Goal: Transaction & Acquisition: Obtain resource

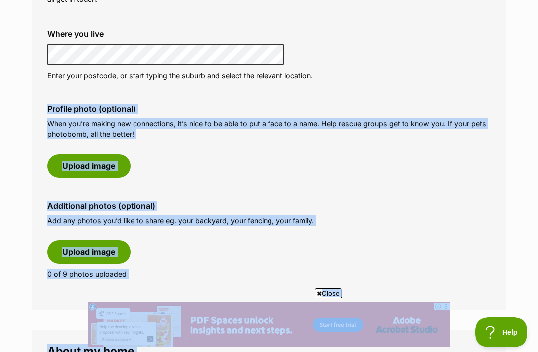
scroll to position [404, 0]
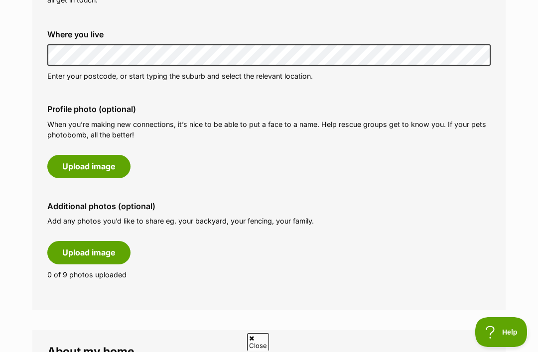
click at [90, 164] on button "Upload image" at bounding box center [88, 166] width 83 height 23
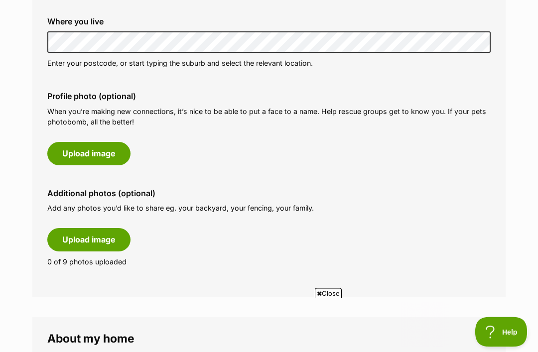
scroll to position [423, 0]
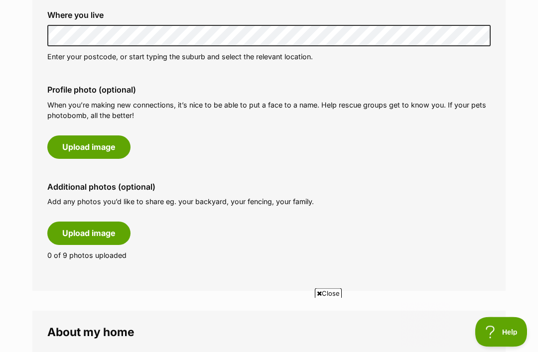
click at [98, 138] on button "Upload image" at bounding box center [88, 147] width 83 height 23
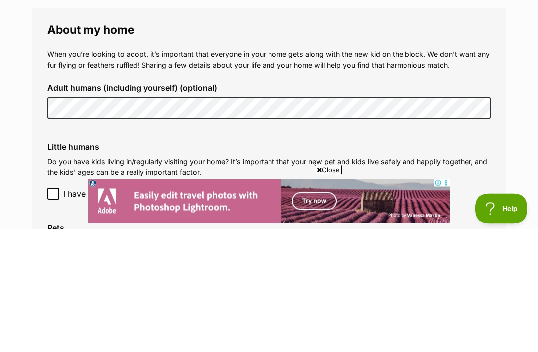
scroll to position [829, 0]
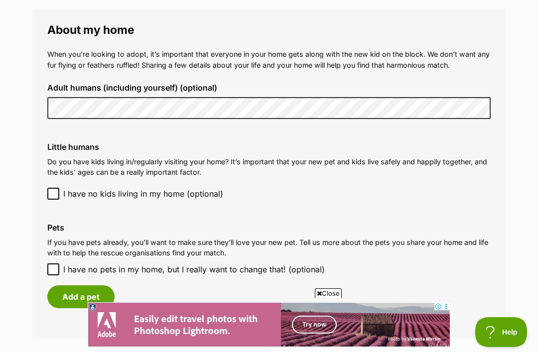
click at [51, 264] on input "I have no pets in my home, but I really want to change that! (optional)" at bounding box center [53, 270] width 12 height 12
checkbox input "true"
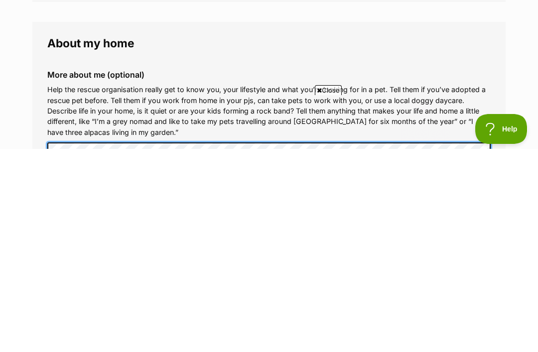
scroll to position [930, 0]
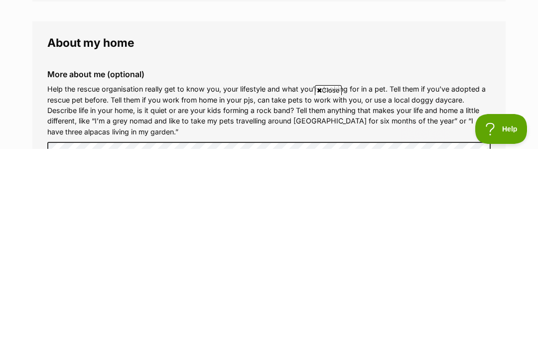
click at [498, 138] on button "Help" at bounding box center [501, 129] width 52 height 30
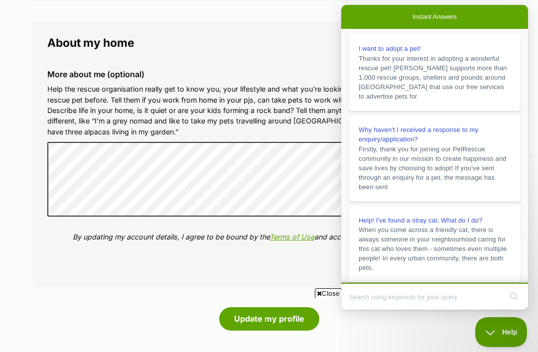
scroll to position [0, 0]
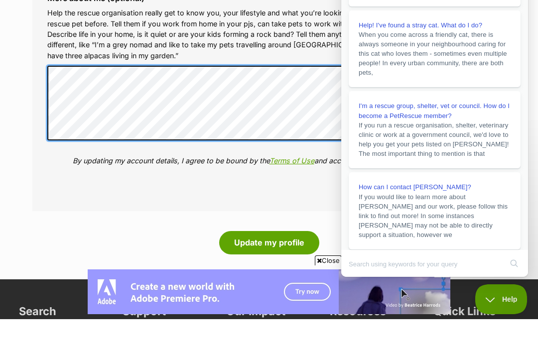
scroll to position [162, 0]
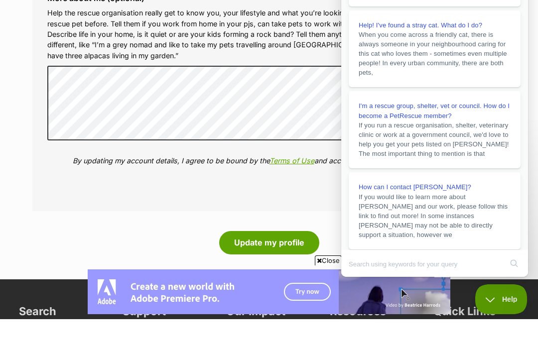
click at [268, 264] on button "Update my profile" at bounding box center [269, 275] width 100 height 23
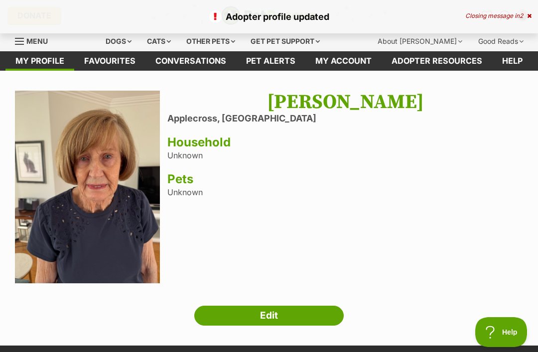
scroll to position [9, 0]
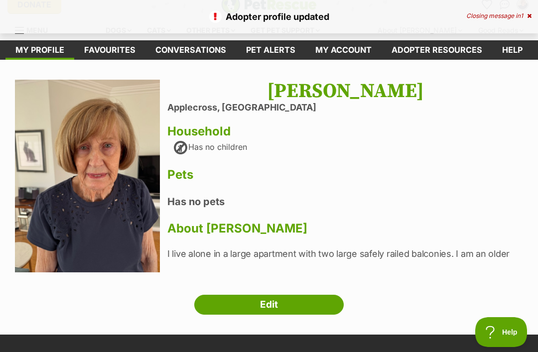
click at [270, 303] on link "Edit" at bounding box center [268, 305] width 149 height 20
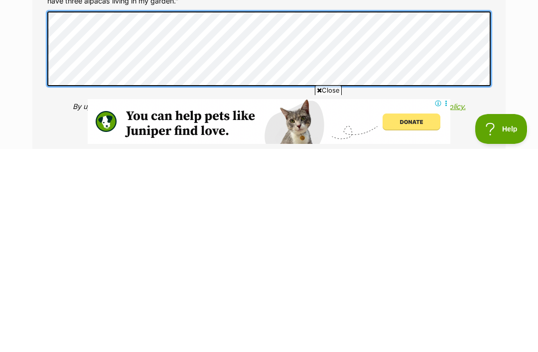
scroll to position [1191, 0]
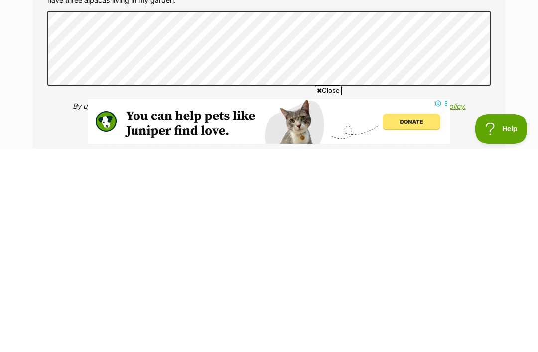
click at [317, 290] on icon at bounding box center [319, 293] width 5 height 6
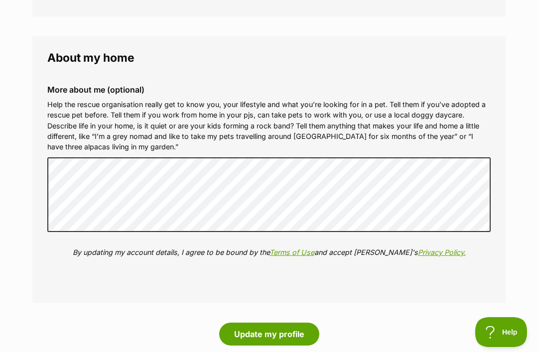
scroll to position [1247, 0]
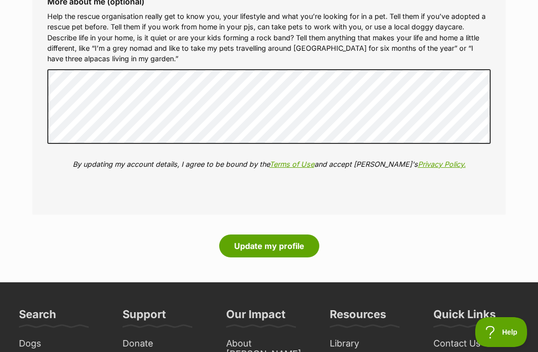
click at [498, 128] on div "More about me (optional) Help the rescue organisation really get to know you, y…" at bounding box center [268, 90] width 459 height 203
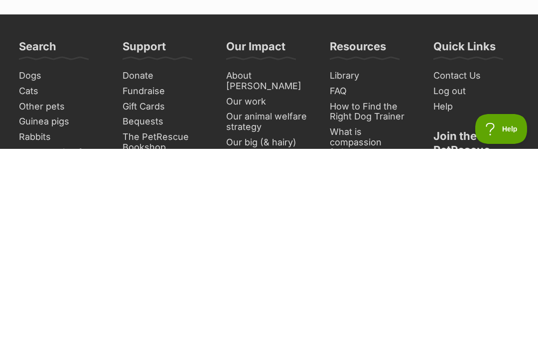
scroll to position [1413, 0]
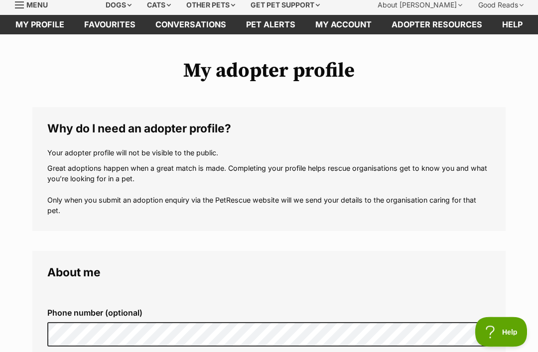
scroll to position [0, 0]
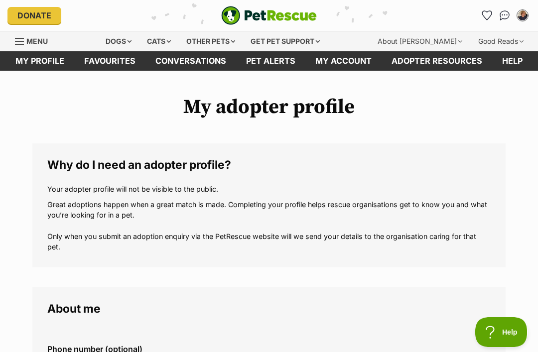
click at [174, 40] on div "Cats" at bounding box center [159, 41] width 38 height 20
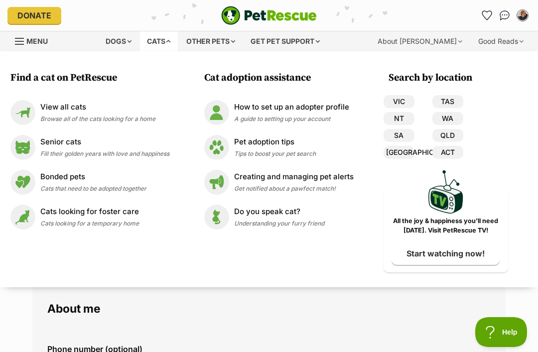
click at [45, 113] on div "View all cats Browse all of the cats looking for a home" at bounding box center [97, 112] width 115 height 21
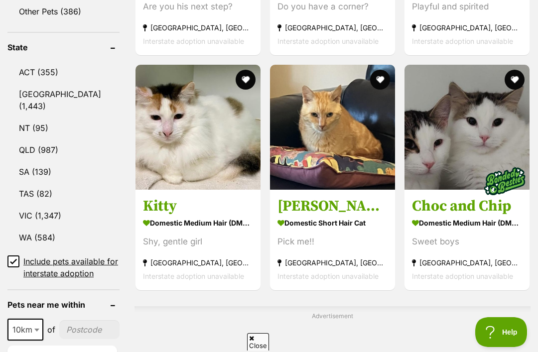
scroll to position [547, 0]
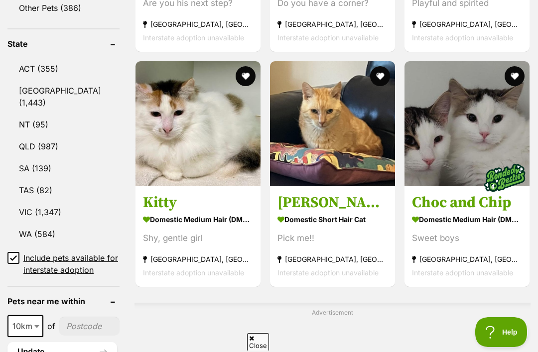
click at [28, 224] on link "WA (584)" at bounding box center [63, 234] width 112 height 21
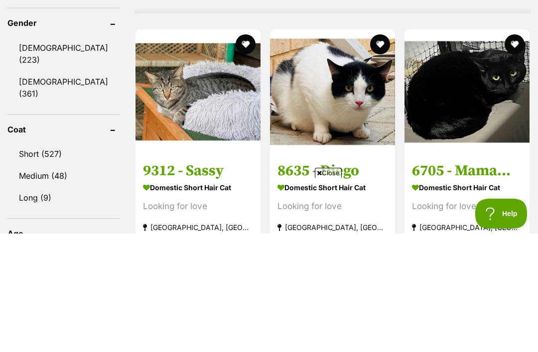
type input"] "6153"
click at [56, 116] on button "Update" at bounding box center [62, 106] width 110 height 20
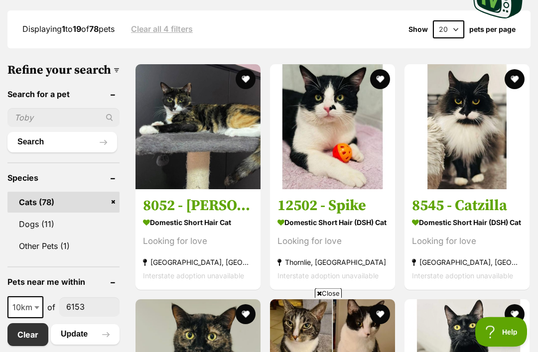
scroll to position [255, 0]
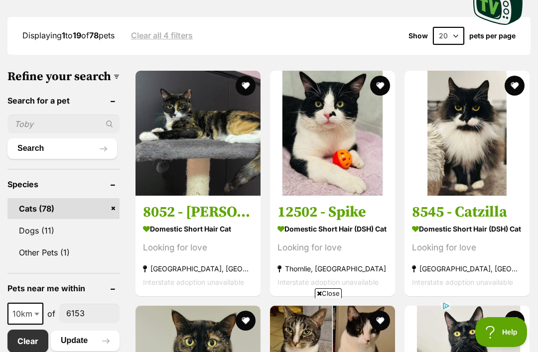
click at [344, 165] on img at bounding box center [332, 133] width 125 height 125
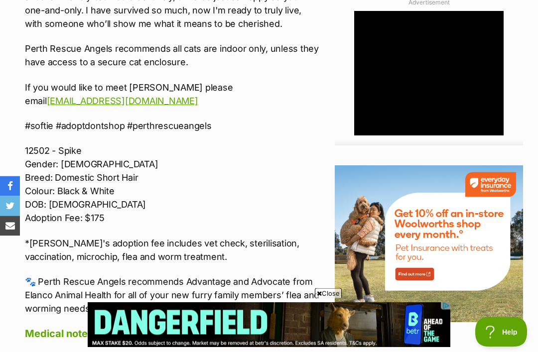
click at [96, 96] on link "[EMAIL_ADDRESS][DOMAIN_NAME]" at bounding box center [122, 101] width 151 height 10
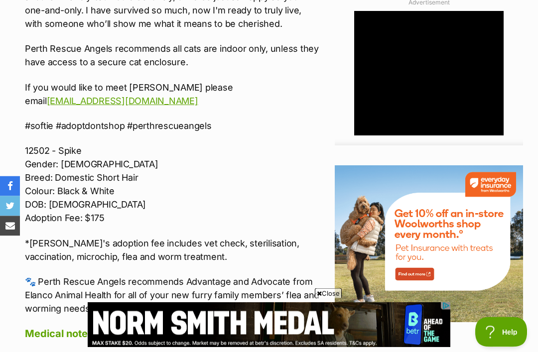
scroll to position [1017, 0]
click at [102, 98] on link "adoption@perthrescueangels.org" at bounding box center [122, 101] width 151 height 10
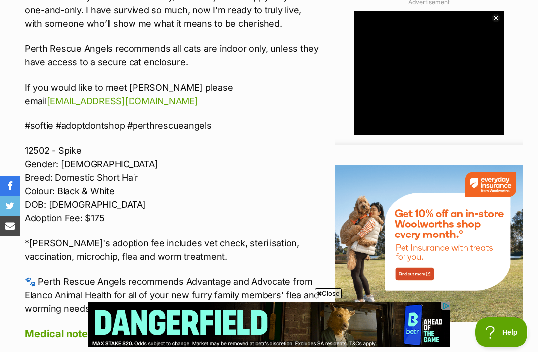
scroll to position [975, 0]
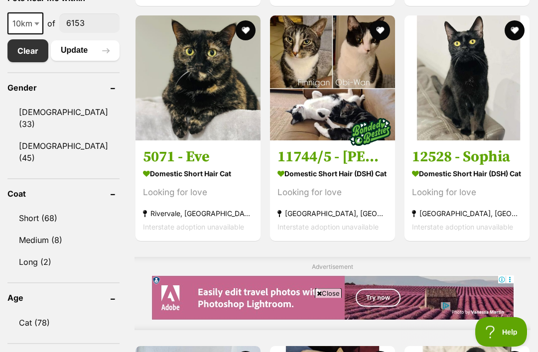
scroll to position [546, 0]
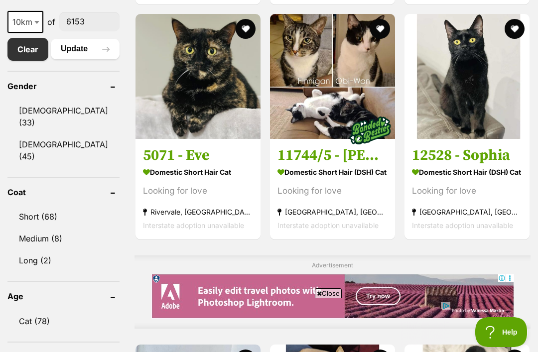
click at [452, 75] on img at bounding box center [466, 76] width 125 height 125
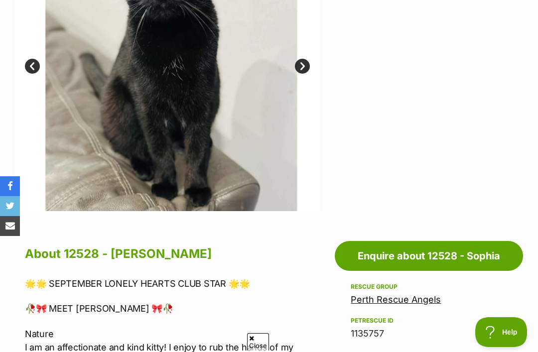
scroll to position [300, 0]
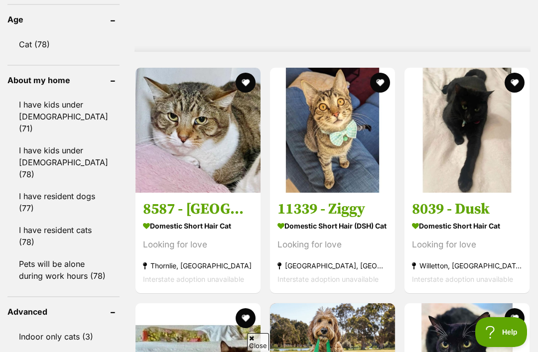
click at [317, 121] on img at bounding box center [332, 130] width 125 height 125
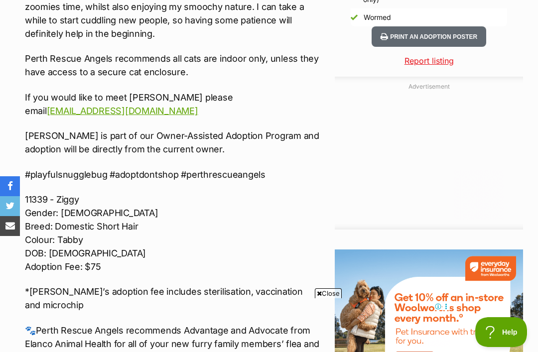
click at [536, 144] on div "Donate to 11339 - [PERSON_NAME] to 11339 - Ziggy at Perth Rescue Angels via Sho…" at bounding box center [269, 205] width 538 height 1256
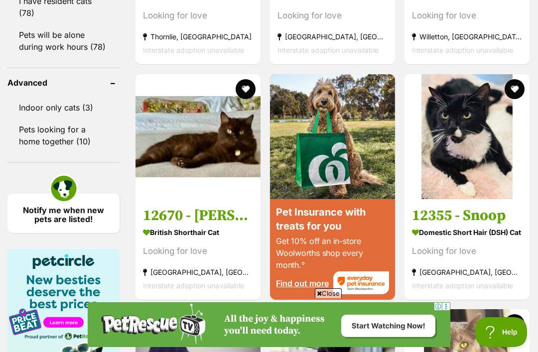
click at [472, 146] on img at bounding box center [466, 136] width 125 height 125
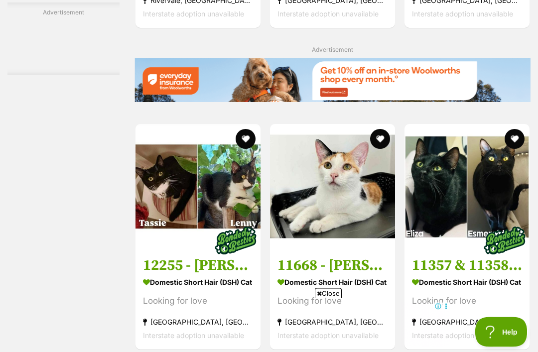
scroll to position [1560, 0]
click at [353, 197] on img at bounding box center [332, 186] width 125 height 125
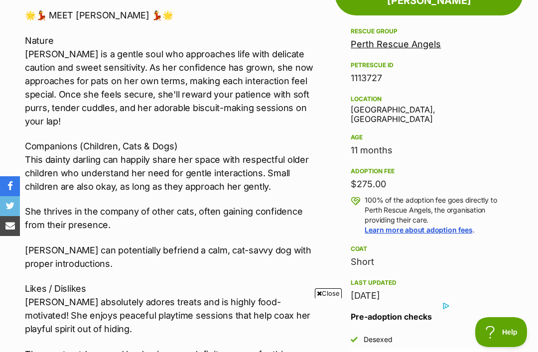
click at [320, 297] on icon at bounding box center [319, 293] width 5 height 6
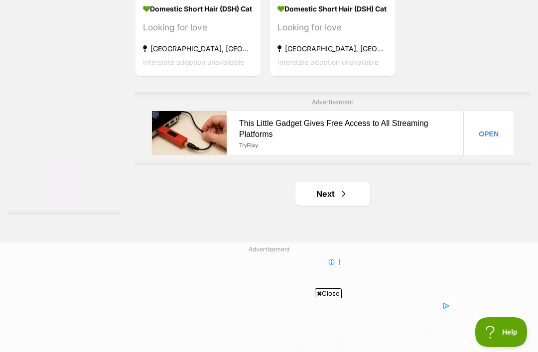
scroll to position [2090, 0]
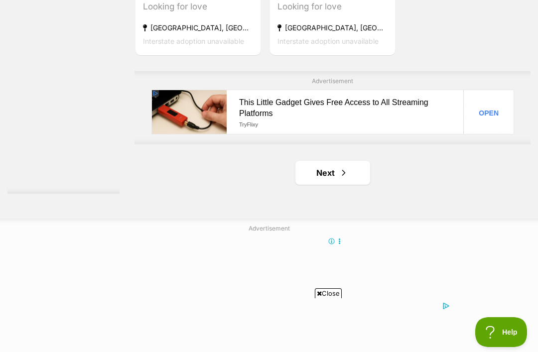
click at [326, 182] on link "Next" at bounding box center [332, 173] width 75 height 24
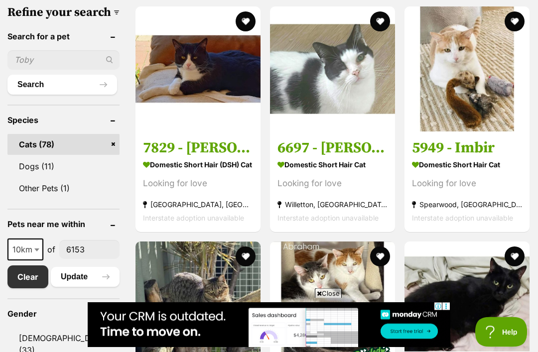
scroll to position [319, 0]
click at [317, 317] on img at bounding box center [332, 304] width 125 height 125
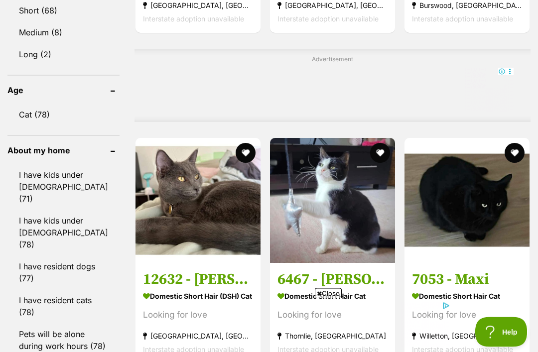
scroll to position [753, 0]
click at [322, 298] on span "Close" at bounding box center [328, 293] width 27 height 10
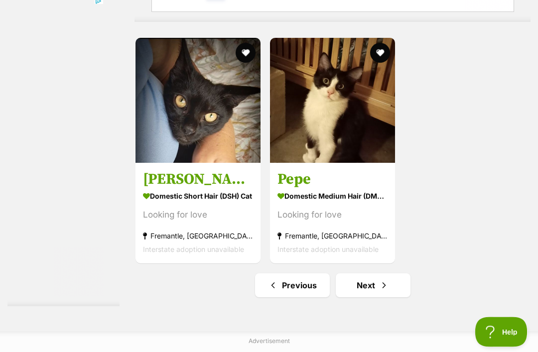
scroll to position [1977, 0]
click at [336, 121] on img at bounding box center [332, 100] width 125 height 125
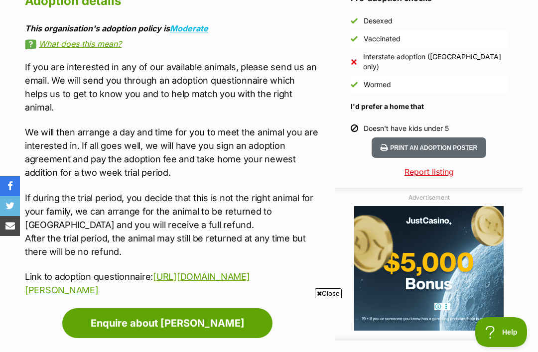
click at [176, 308] on link "Enquire about [PERSON_NAME]" at bounding box center [167, 323] width 210 height 30
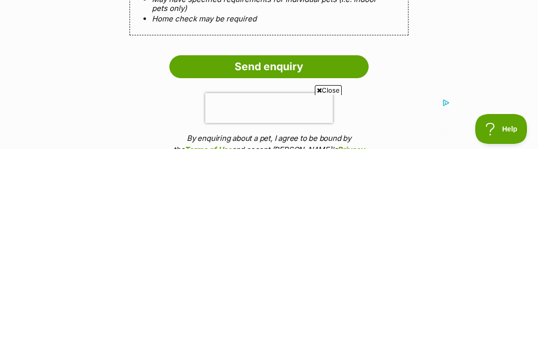
scroll to position [835, 0]
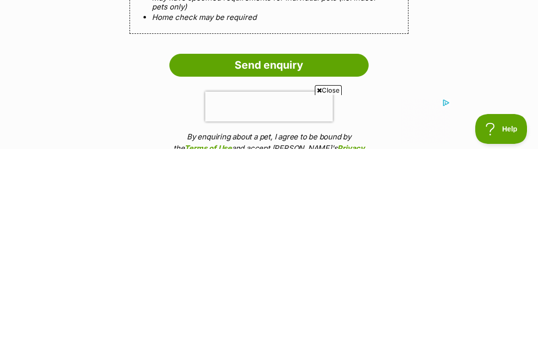
click at [265, 257] on input "Send enquiry" at bounding box center [268, 268] width 199 height 23
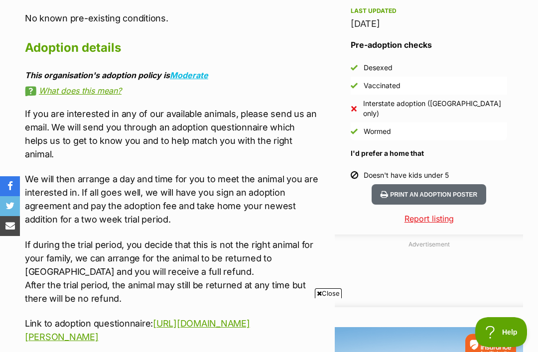
scroll to position [671, 0]
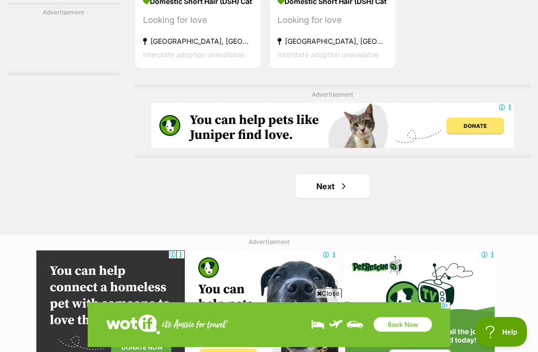
scroll to position [2076, 0]
click at [342, 192] on span "Next page" at bounding box center [344, 186] width 10 height 12
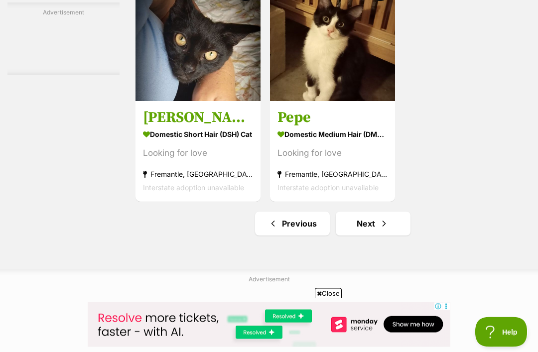
scroll to position [2039, 0]
click at [364, 236] on link "Next" at bounding box center [373, 224] width 75 height 24
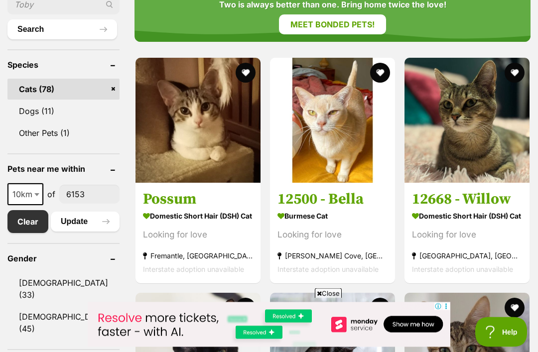
scroll to position [377, 0]
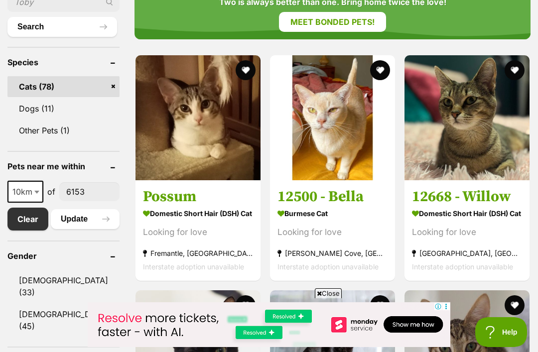
click at [173, 134] on img at bounding box center [197, 117] width 125 height 125
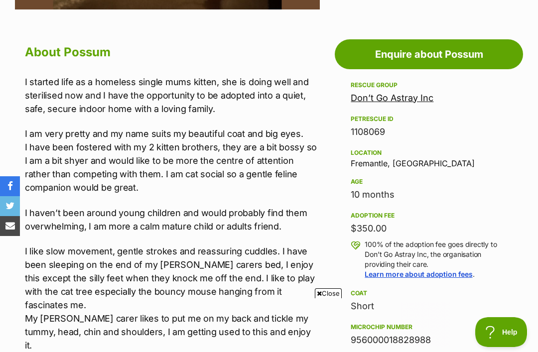
click at [429, 45] on link "Enquire about Possum" at bounding box center [429, 54] width 188 height 30
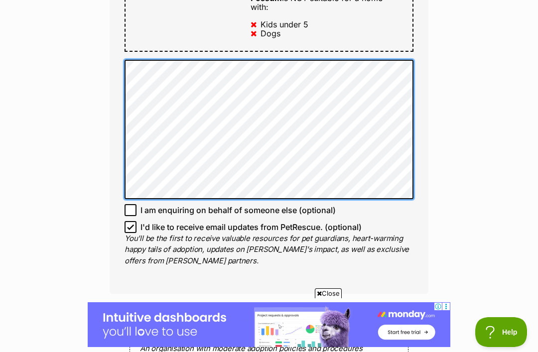
scroll to position [633, 0]
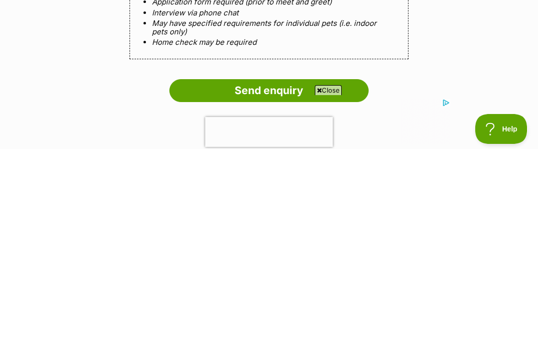
scroll to position [821, 0]
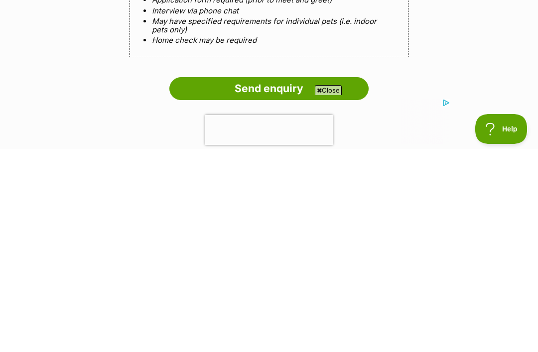
click at [269, 280] on input "Send enquiry" at bounding box center [268, 291] width 199 height 23
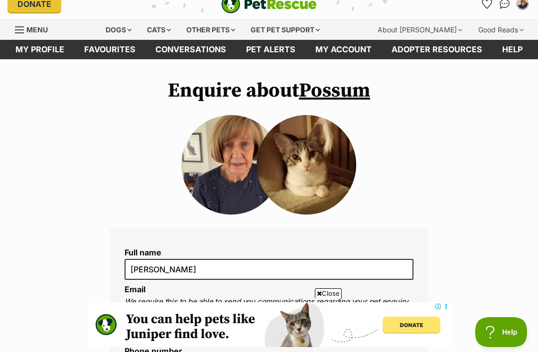
scroll to position [0, 0]
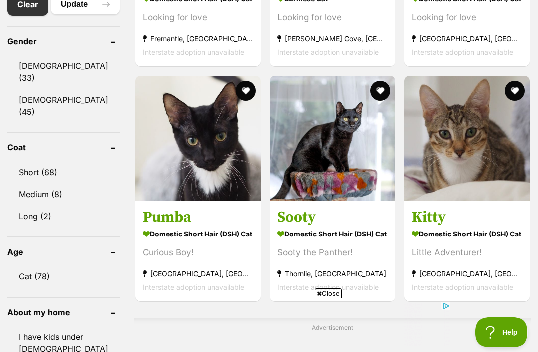
click at [463, 147] on img at bounding box center [466, 138] width 125 height 125
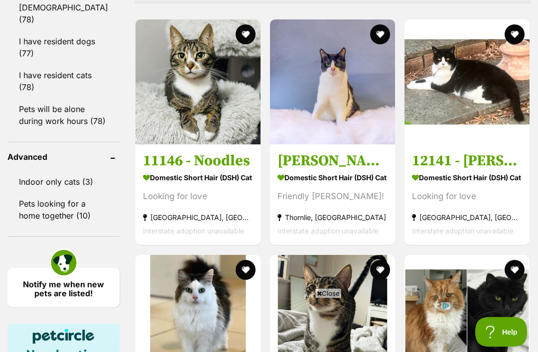
scroll to position [978, 0]
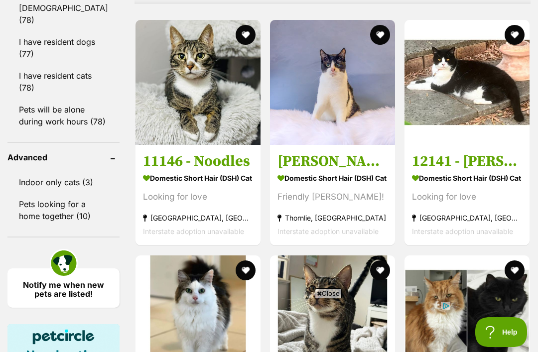
click at [193, 82] on img at bounding box center [197, 82] width 125 height 125
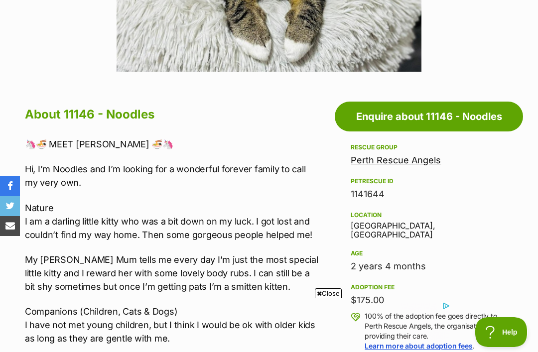
scroll to position [440, 0]
click at [424, 110] on link "Enquire about 11146 - Noodles" at bounding box center [429, 117] width 188 height 30
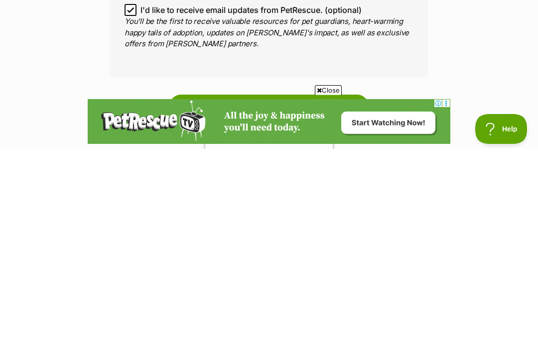
scroll to position [629, 0]
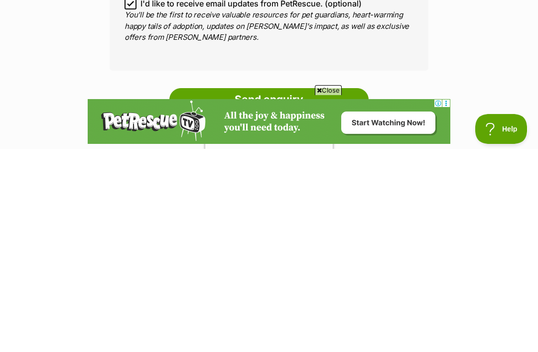
click at [265, 291] on input "Send enquiry" at bounding box center [268, 302] width 199 height 23
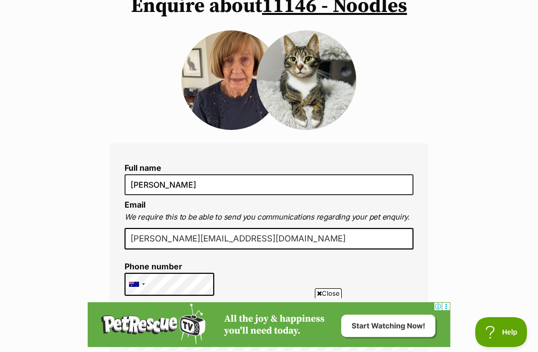
scroll to position [51, 0]
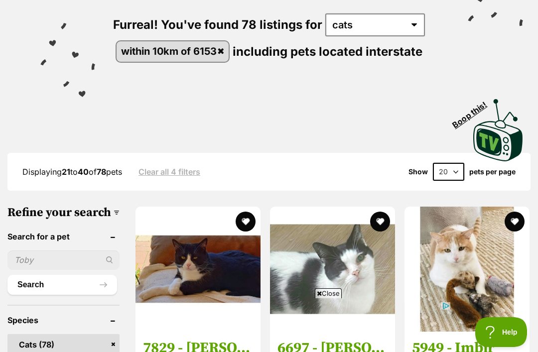
scroll to position [117, 0]
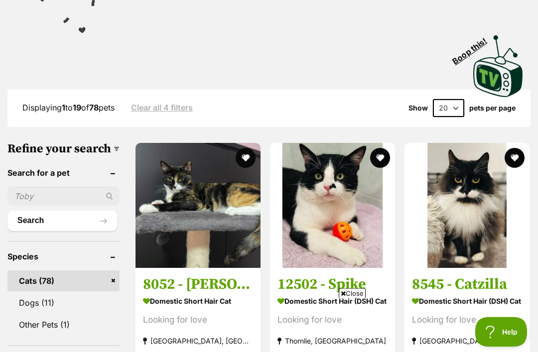
scroll to position [182, 0]
click at [339, 205] on img at bounding box center [332, 205] width 125 height 125
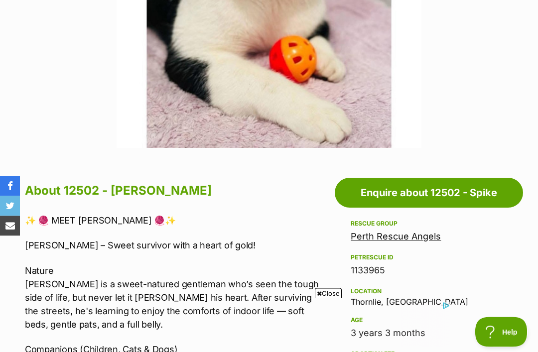
scroll to position [365, 0]
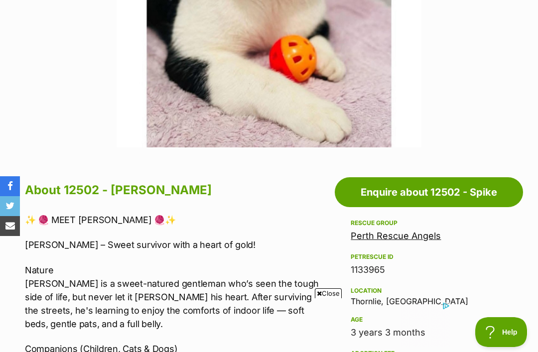
click at [425, 189] on link "Enquire about 12502 - Spike" at bounding box center [429, 192] width 188 height 30
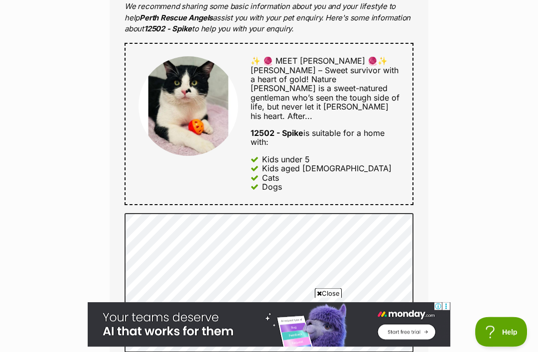
scroll to position [464, 0]
